Goal: Task Accomplishment & Management: Complete application form

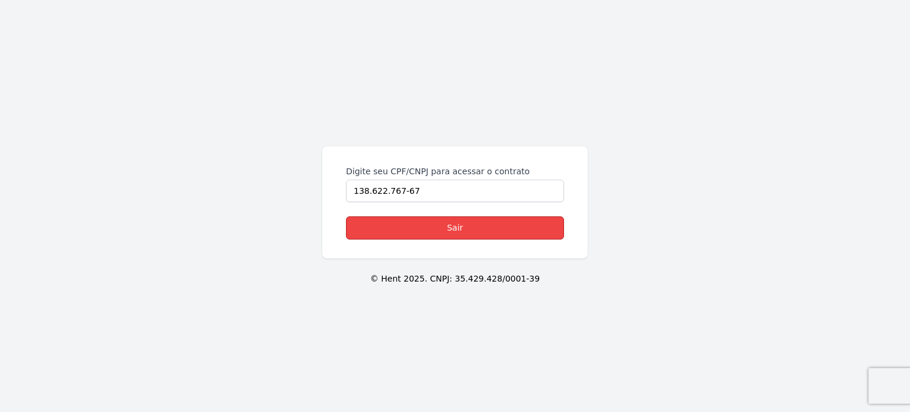
click at [461, 228] on link "Sair" at bounding box center [455, 227] width 218 height 23
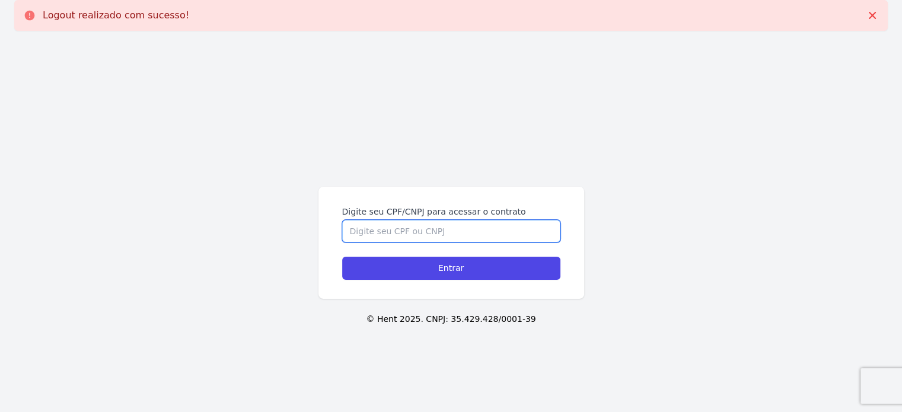
click at [437, 226] on input "Digite seu CPF/CNPJ para acessar o contrato" at bounding box center [451, 231] width 218 height 23
type input "13862276767"
click at [342, 257] on input "Entrar" at bounding box center [451, 268] width 218 height 23
